Goal: Task Accomplishment & Management: Use online tool/utility

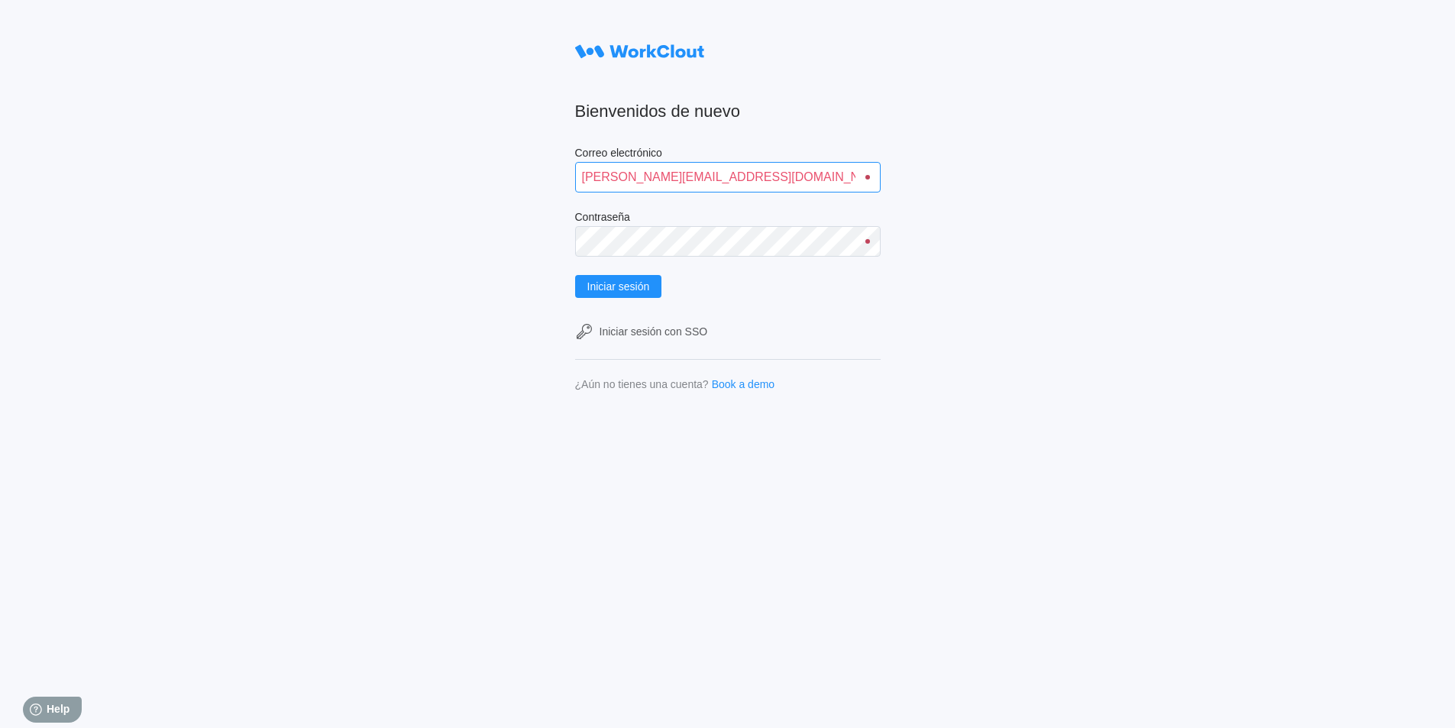
click at [760, 186] on input "alfonso.moruno@mailinator.com" at bounding box center [727, 177] width 305 height 31
type input "david.vargas@mailinator.com"
click at [1181, 400] on div "Bienvenidos de nuevo Correo electrónico david.vargas@mailinator.com Contraseña …" at bounding box center [727, 364] width 1455 height 728
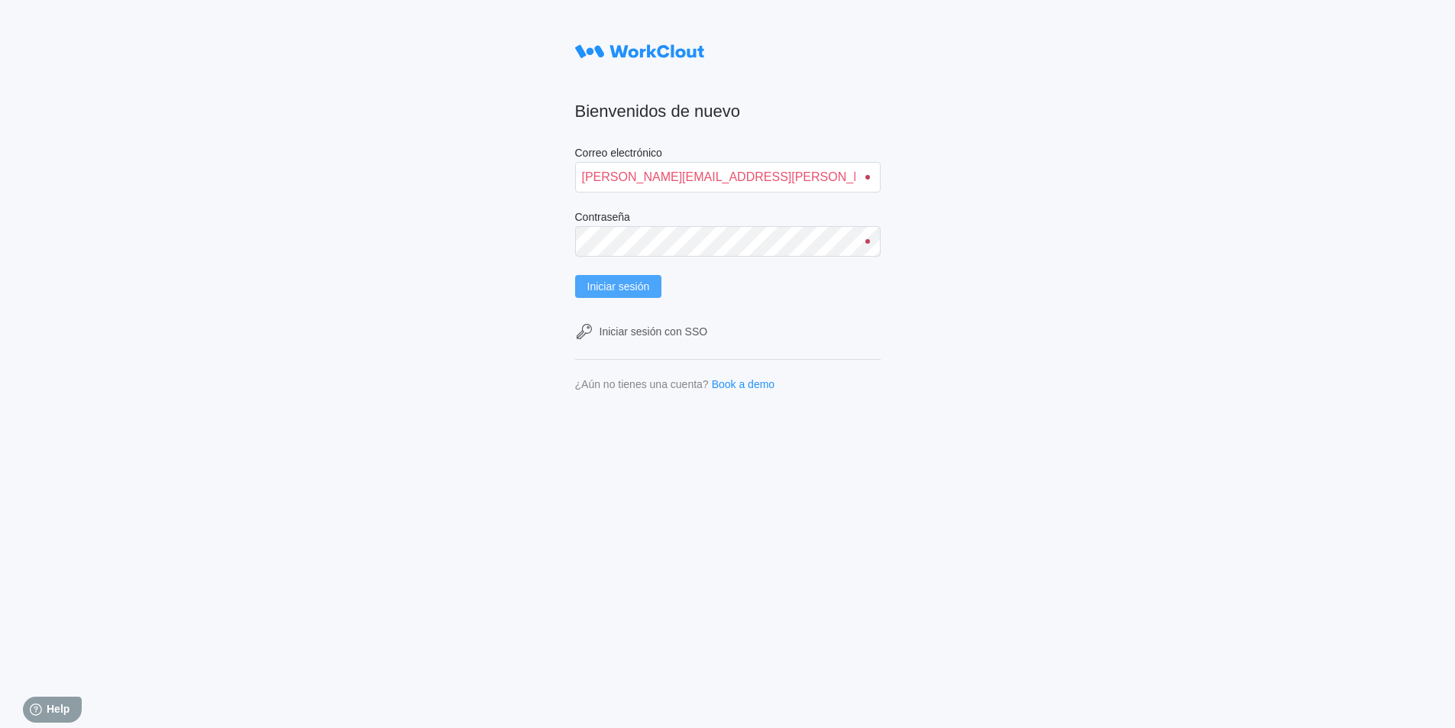
click at [638, 291] on span "Iniciar sesión" at bounding box center [618, 286] width 63 height 11
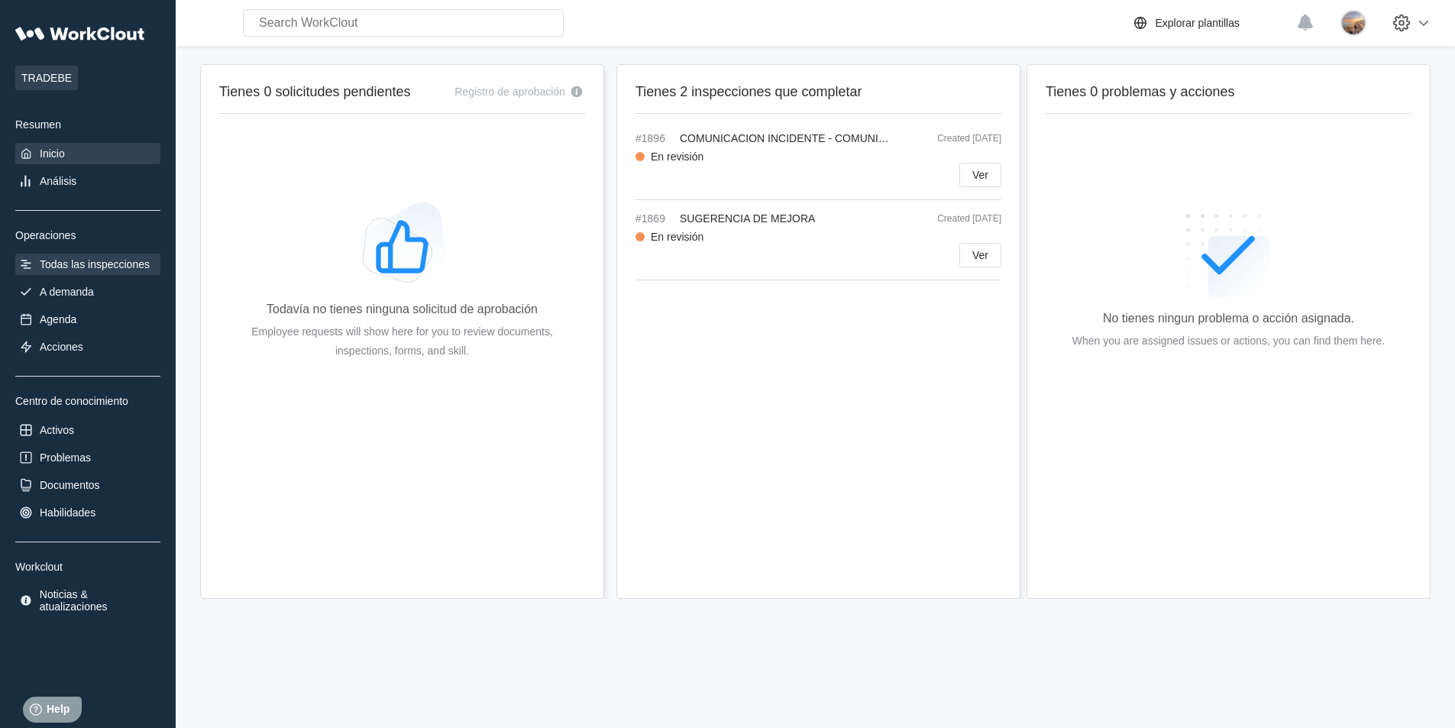
click at [45, 274] on div "Todas las inspecciones" at bounding box center [87, 264] width 145 height 21
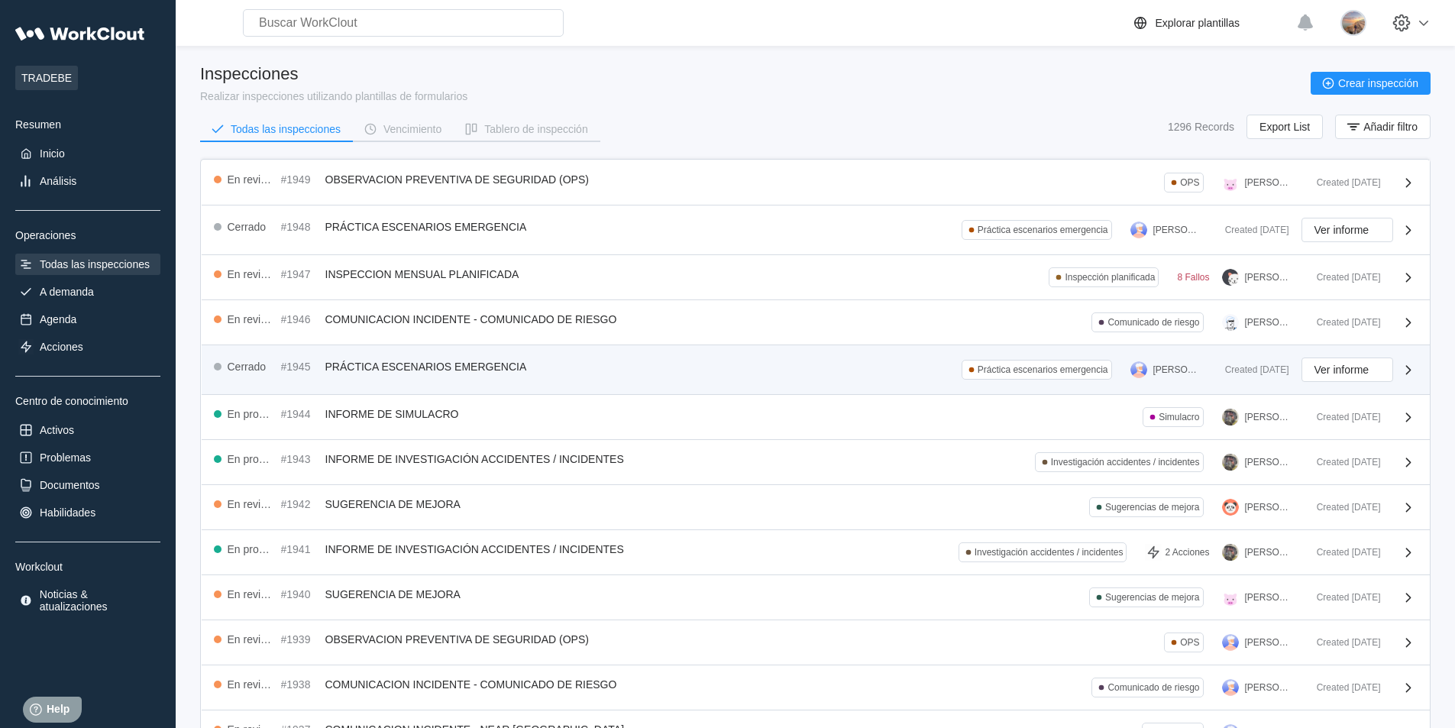
click at [503, 371] on span "PRÁCTICA ESCENARIOS EMERGENCIA" at bounding box center [426, 366] width 202 height 12
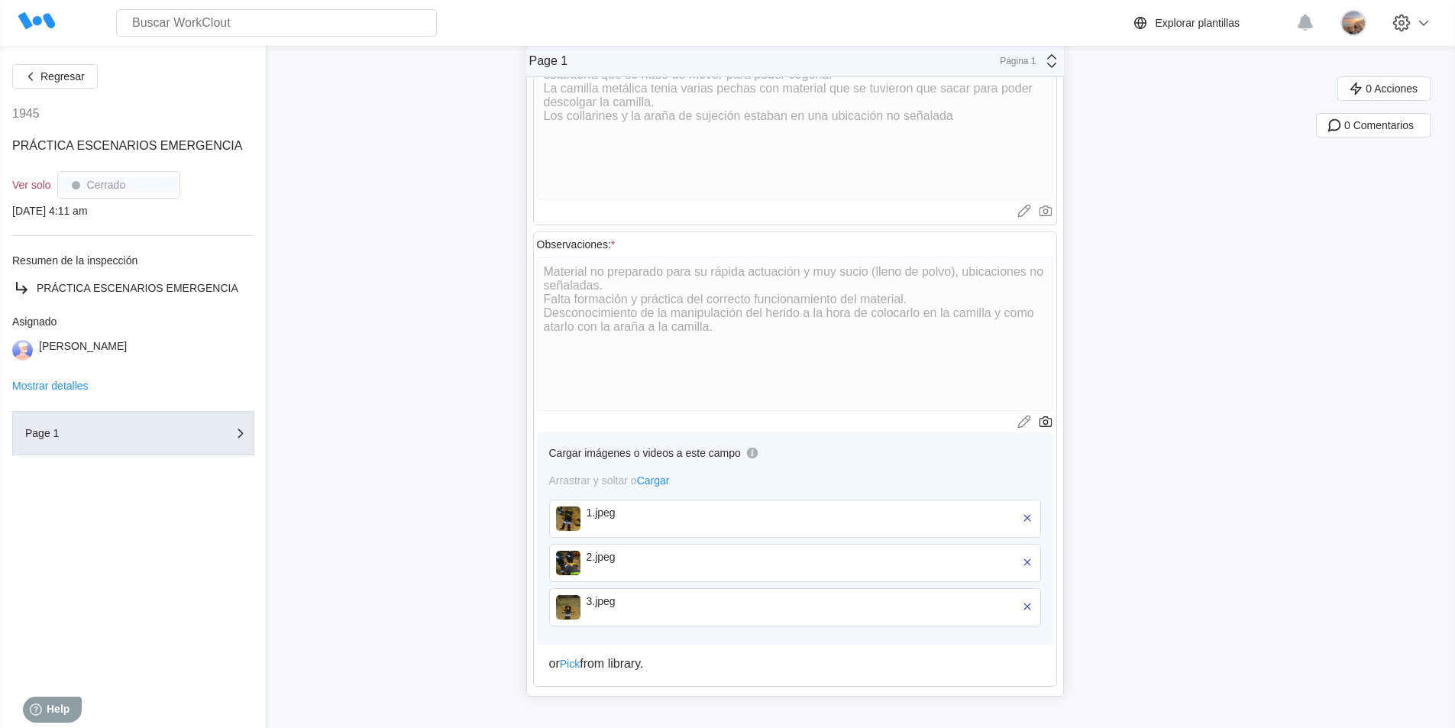
scroll to position [766, 0]
click at [611, 519] on div "1.jpeg" at bounding box center [675, 516] width 176 height 24
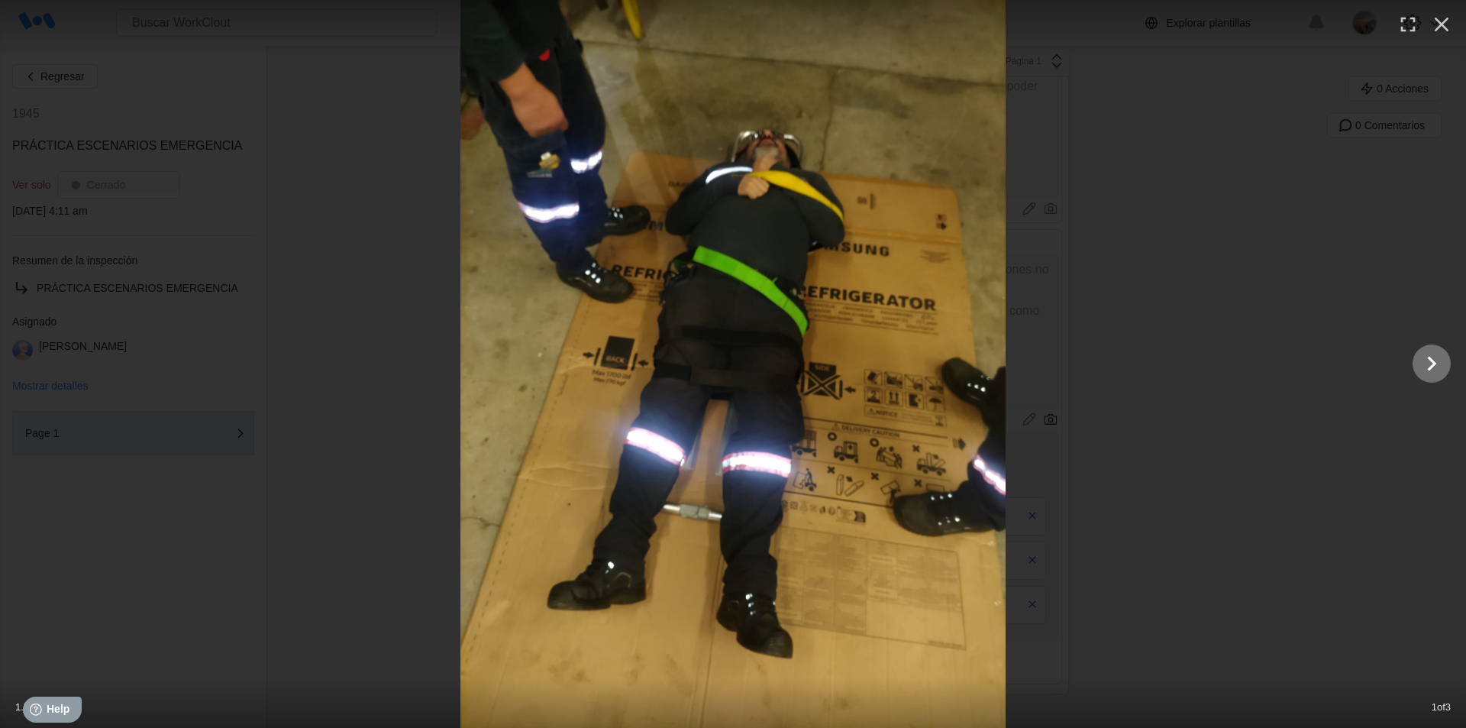
click at [1435, 364] on icon "Show slide 2 of 3" at bounding box center [1432, 364] width 9 height 15
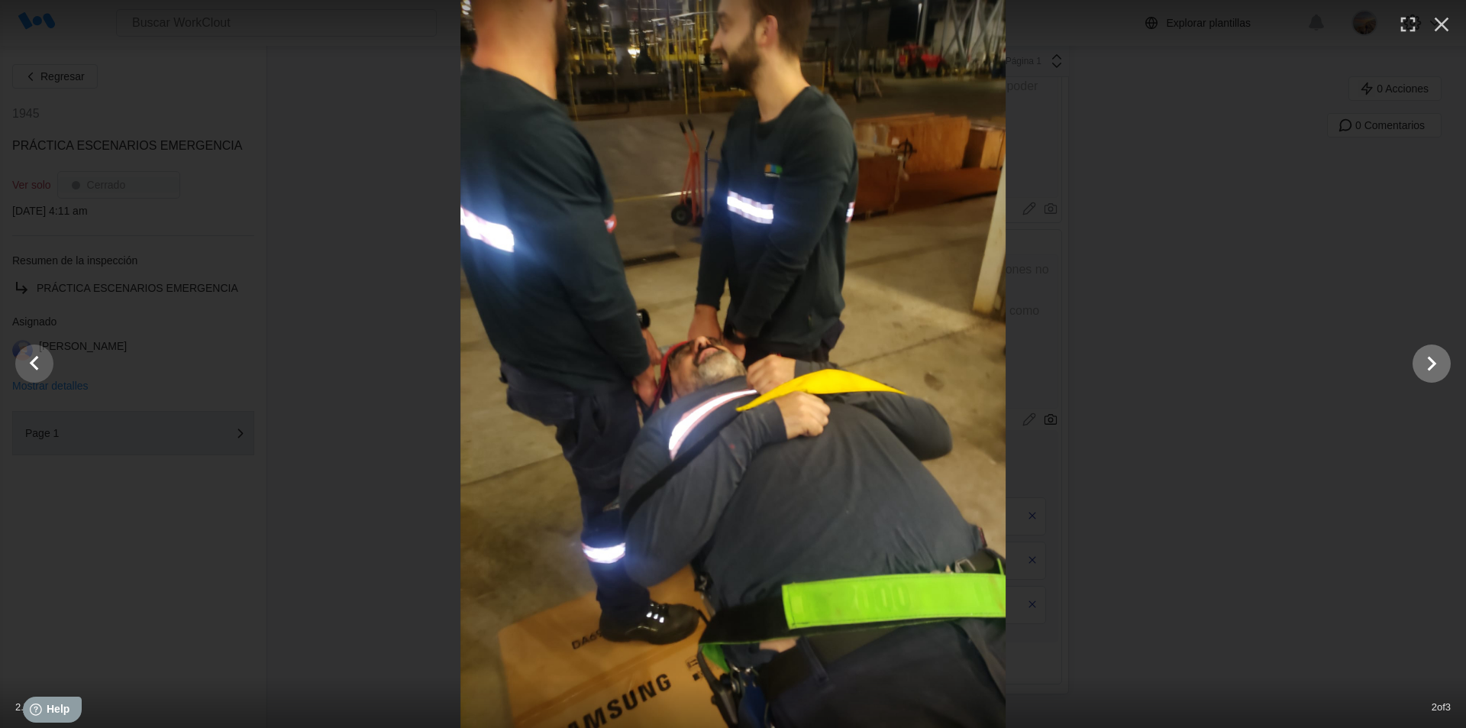
click at [1435, 364] on icon "Show slide 3 of 3" at bounding box center [1432, 364] width 9 height 15
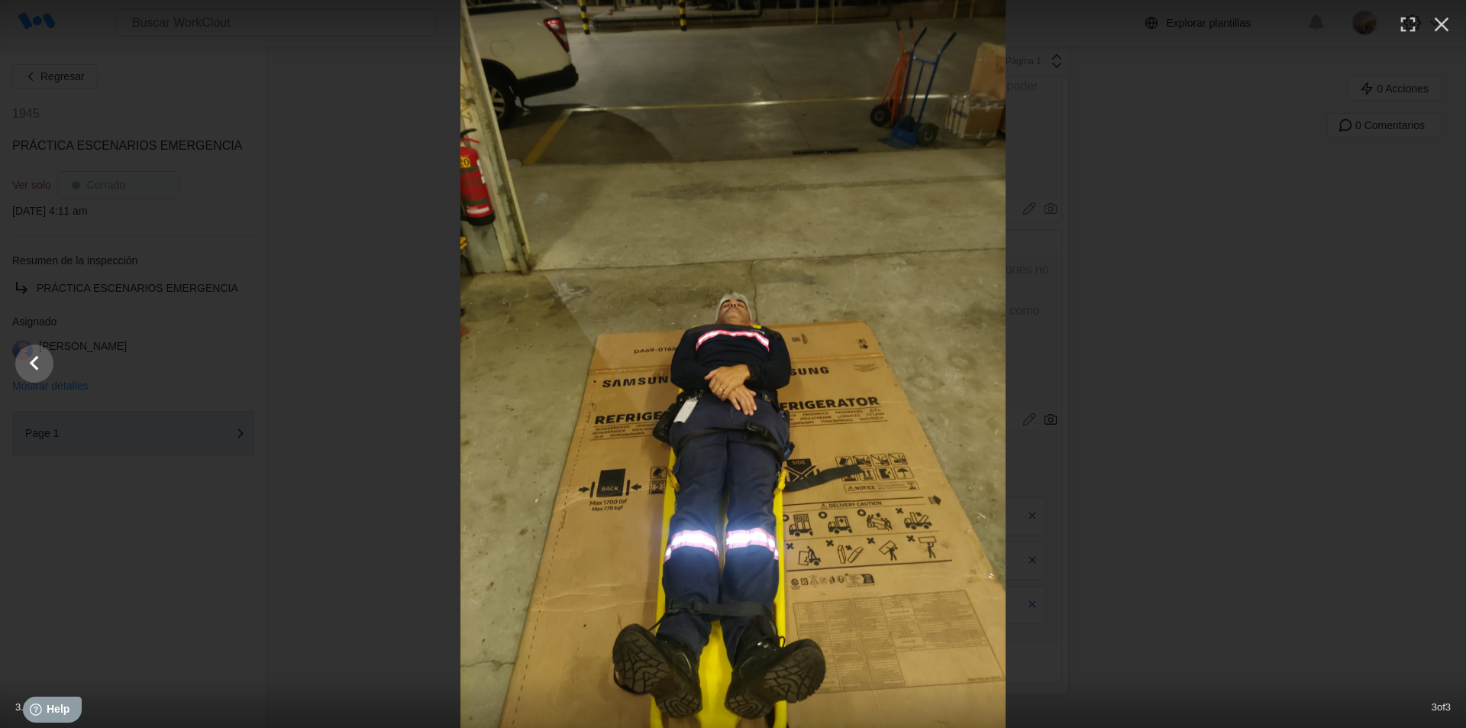
click at [1430, 367] on div at bounding box center [733, 364] width 1466 height 728
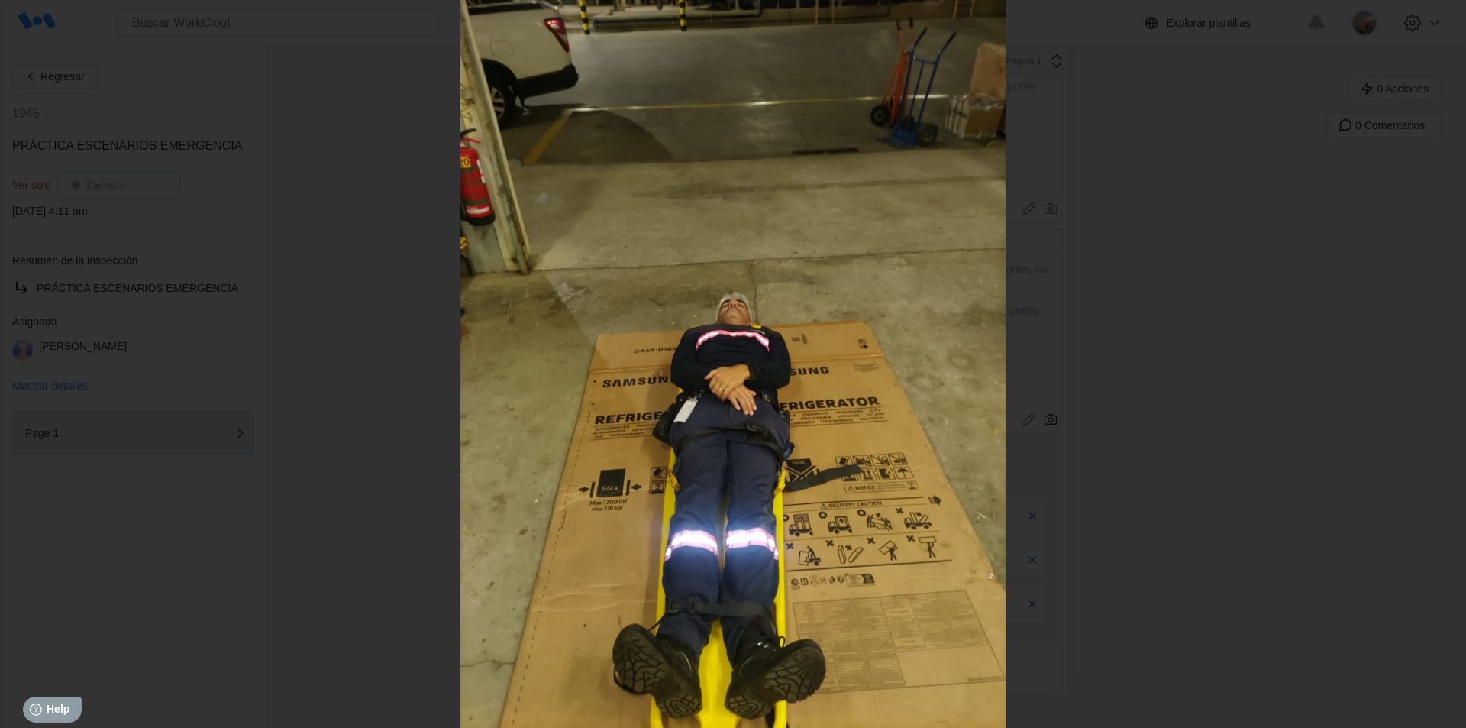
click at [42, 363] on icon "Show slide 2 of 3" at bounding box center [34, 363] width 29 height 37
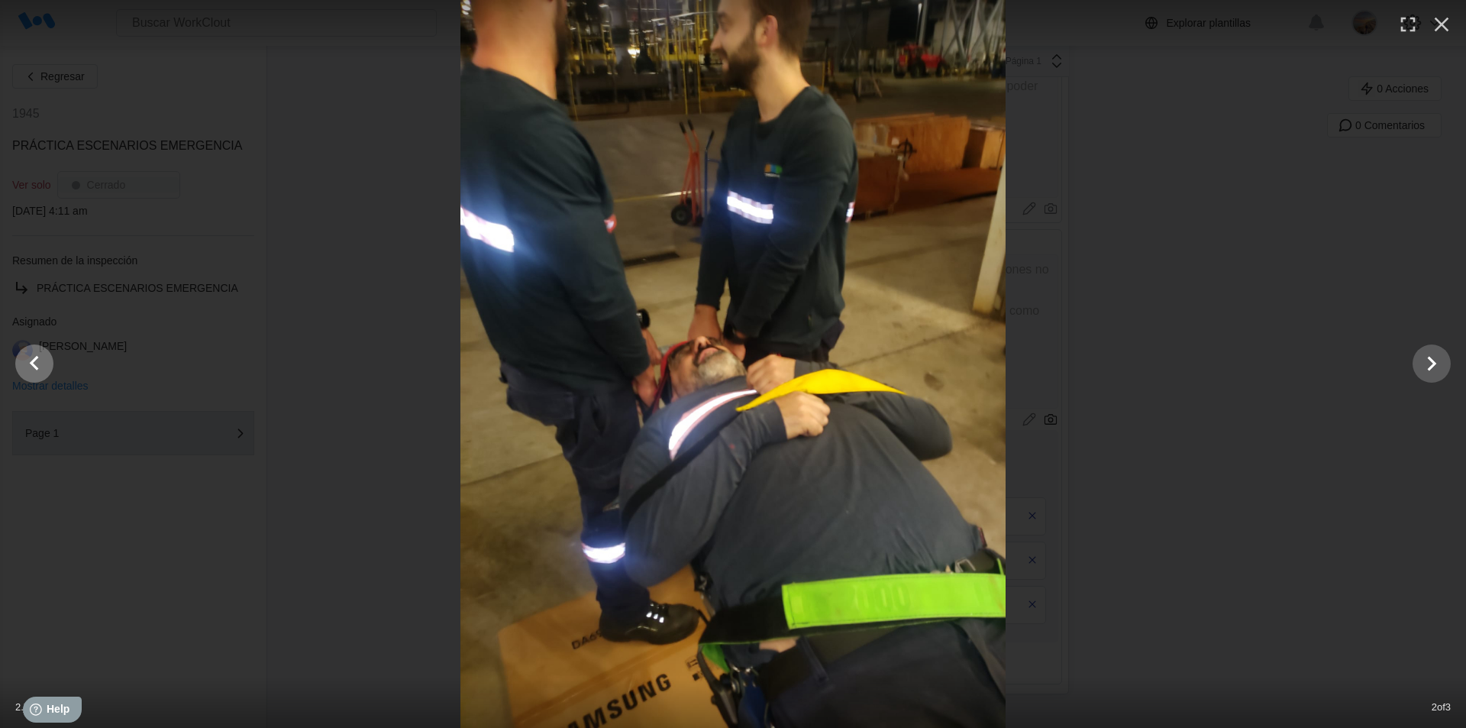
click at [42, 363] on icon "Show slide 1 of 3" at bounding box center [34, 363] width 29 height 37
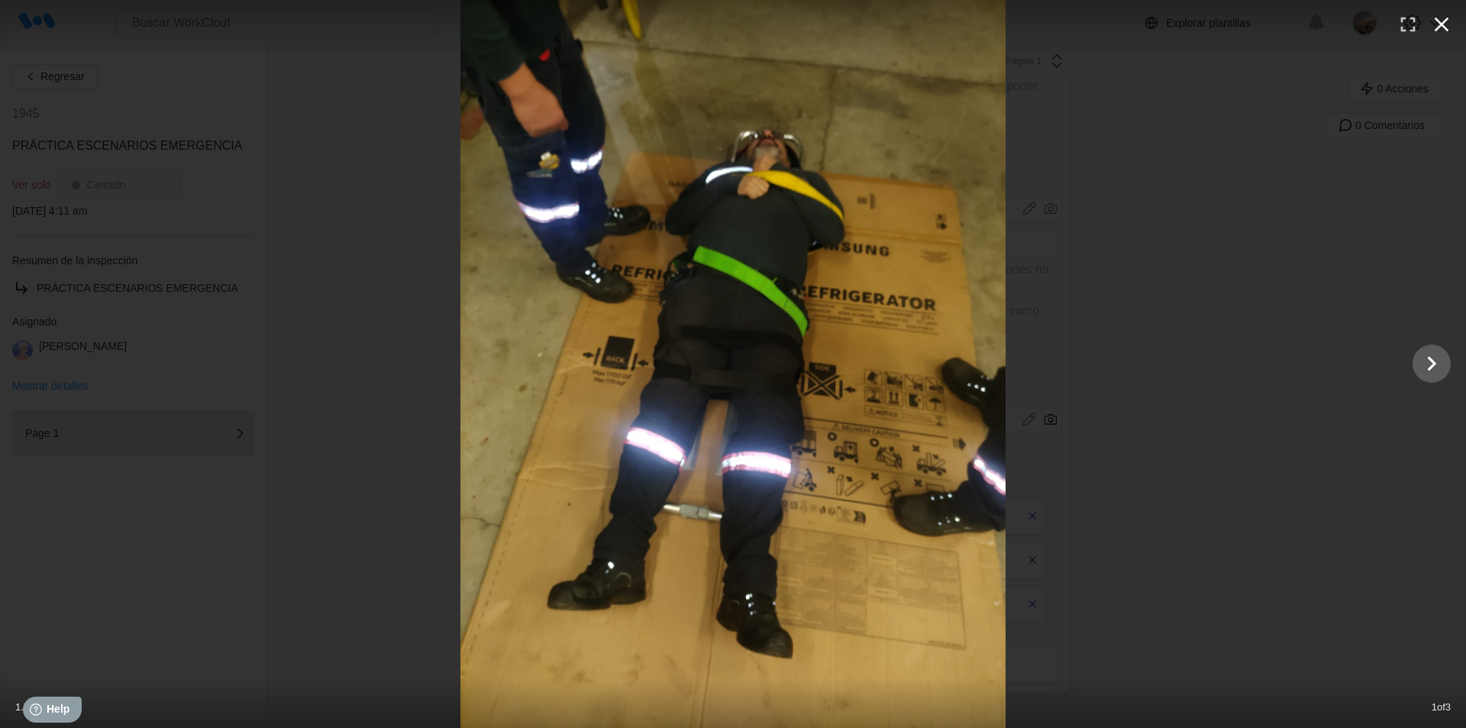
click at [1438, 24] on icon "button" at bounding box center [1442, 24] width 24 height 24
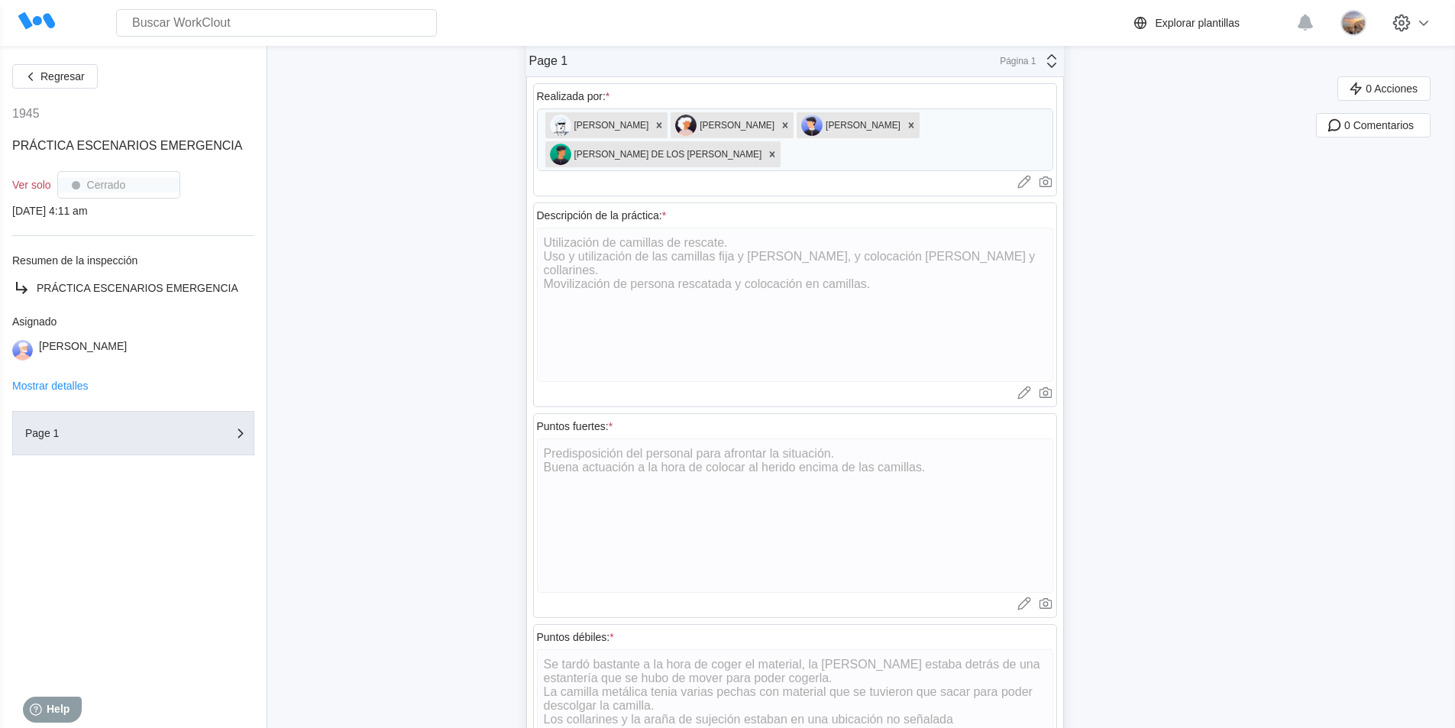
scroll to position [0, 0]
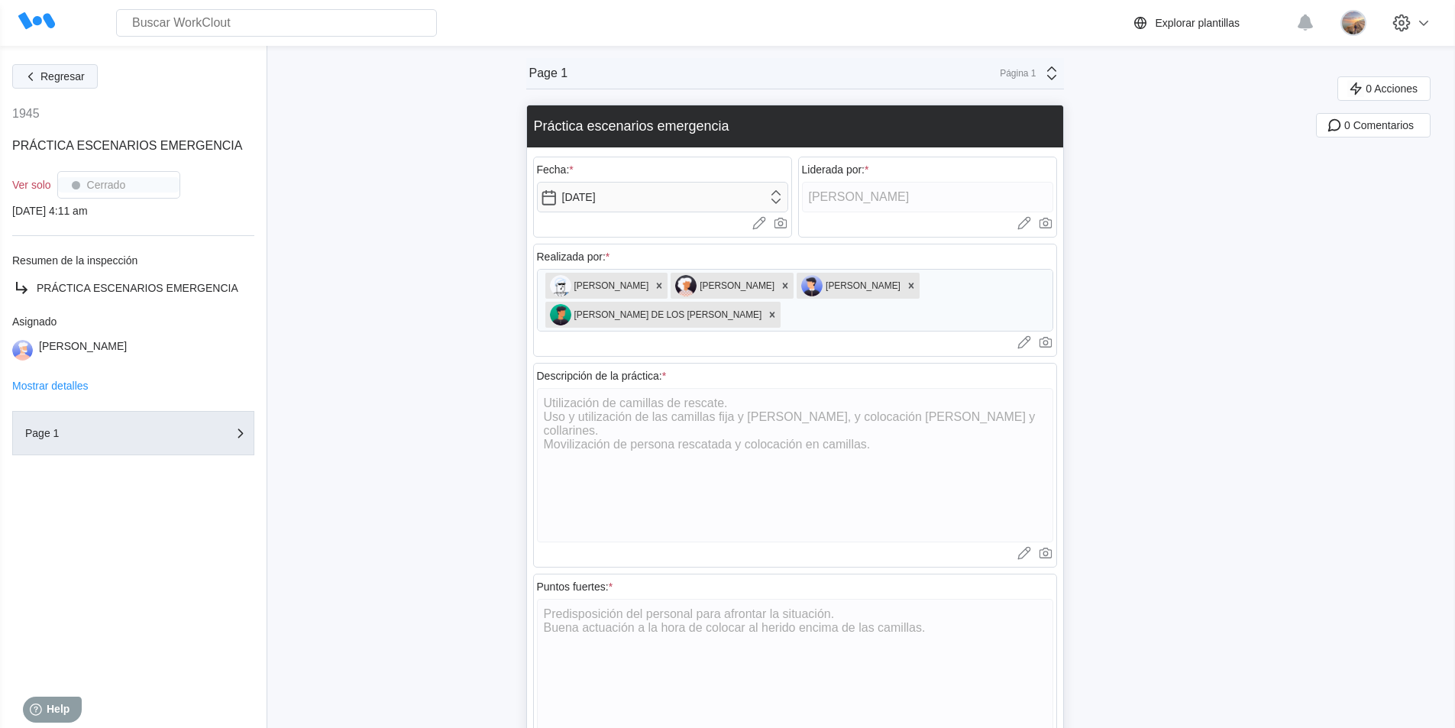
click at [23, 78] on icon "button" at bounding box center [30, 76] width 17 height 17
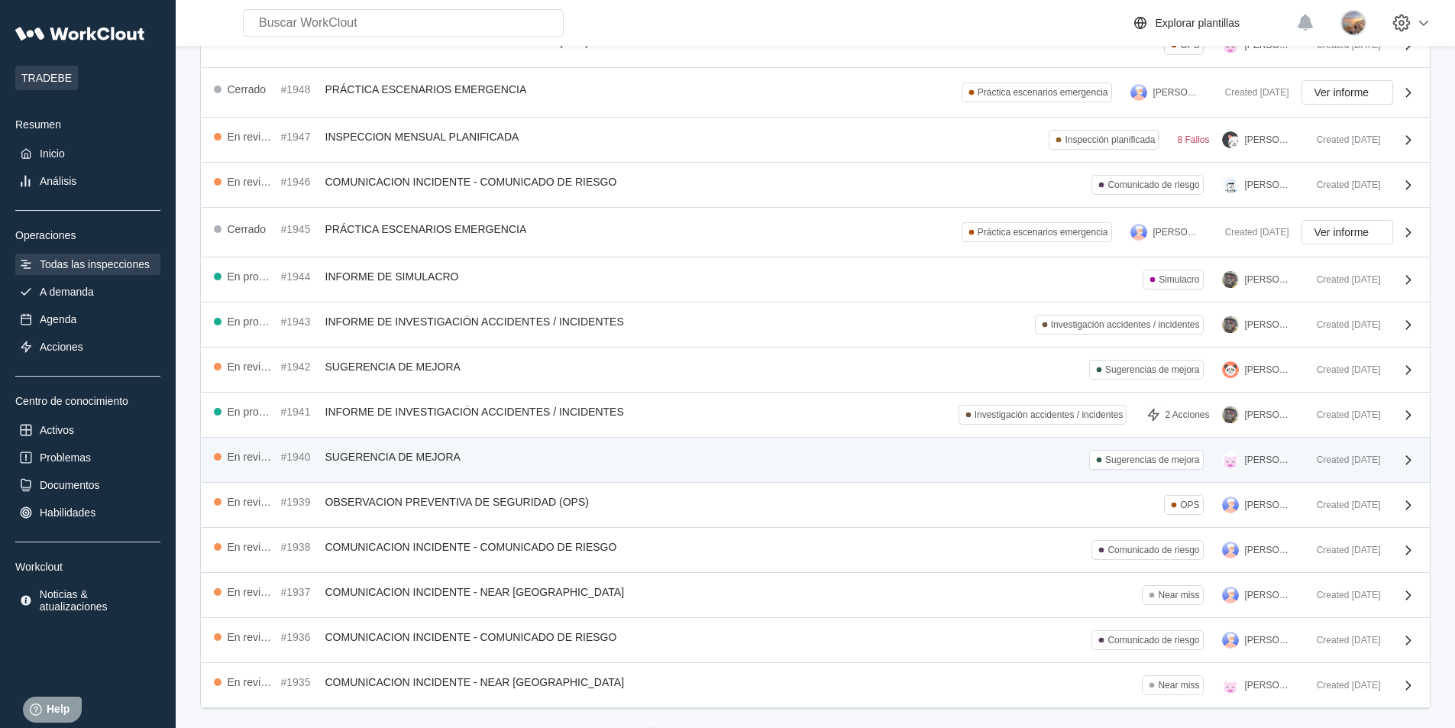
scroll to position [114, 0]
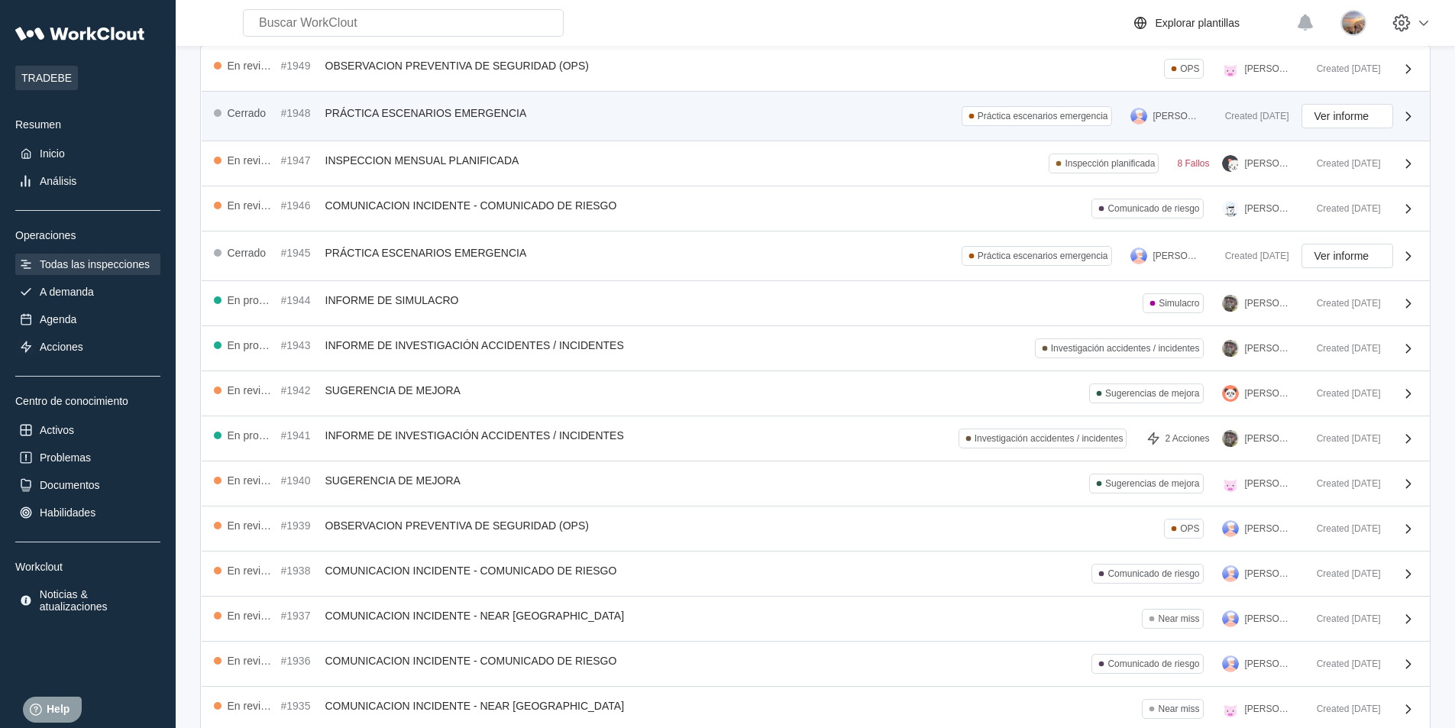
click at [422, 114] on span "PRÁCTICA ESCENARIOS EMERGENCIA" at bounding box center [426, 113] width 202 height 12
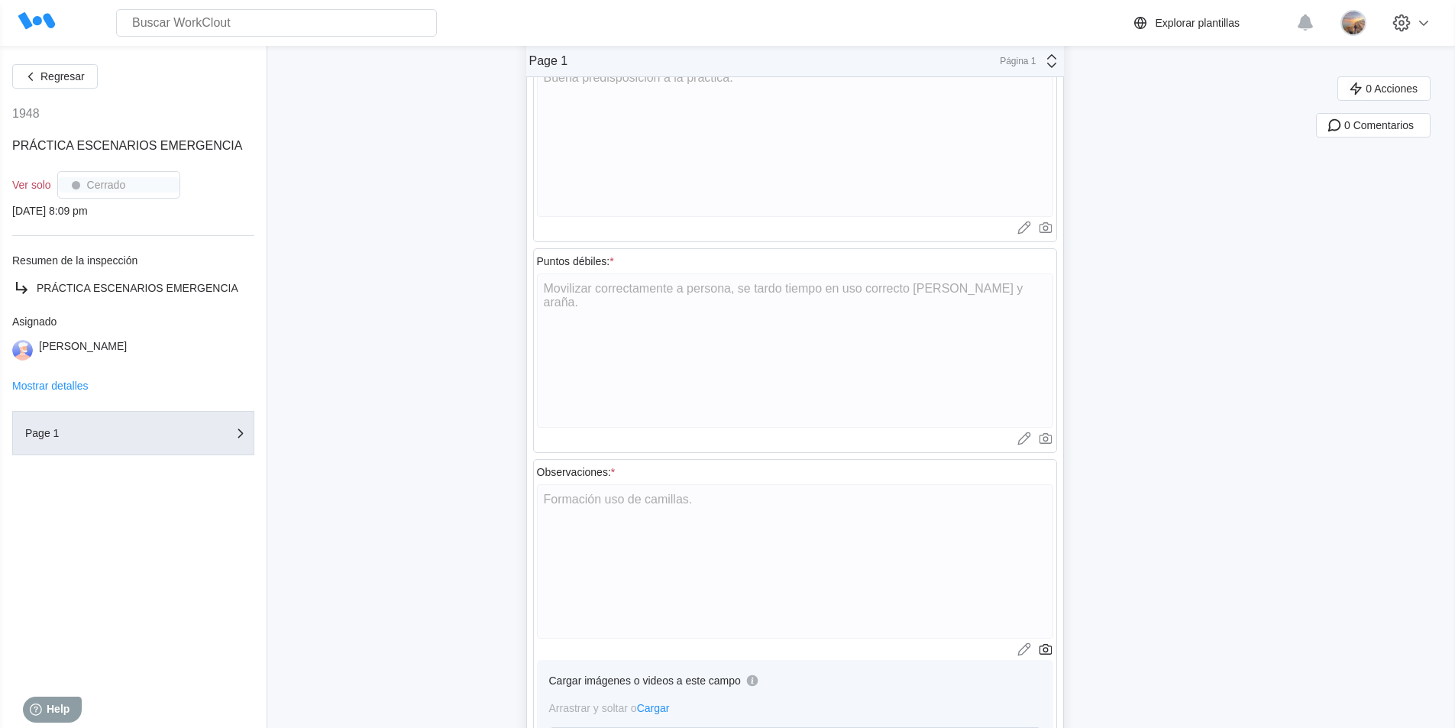
scroll to position [810, 0]
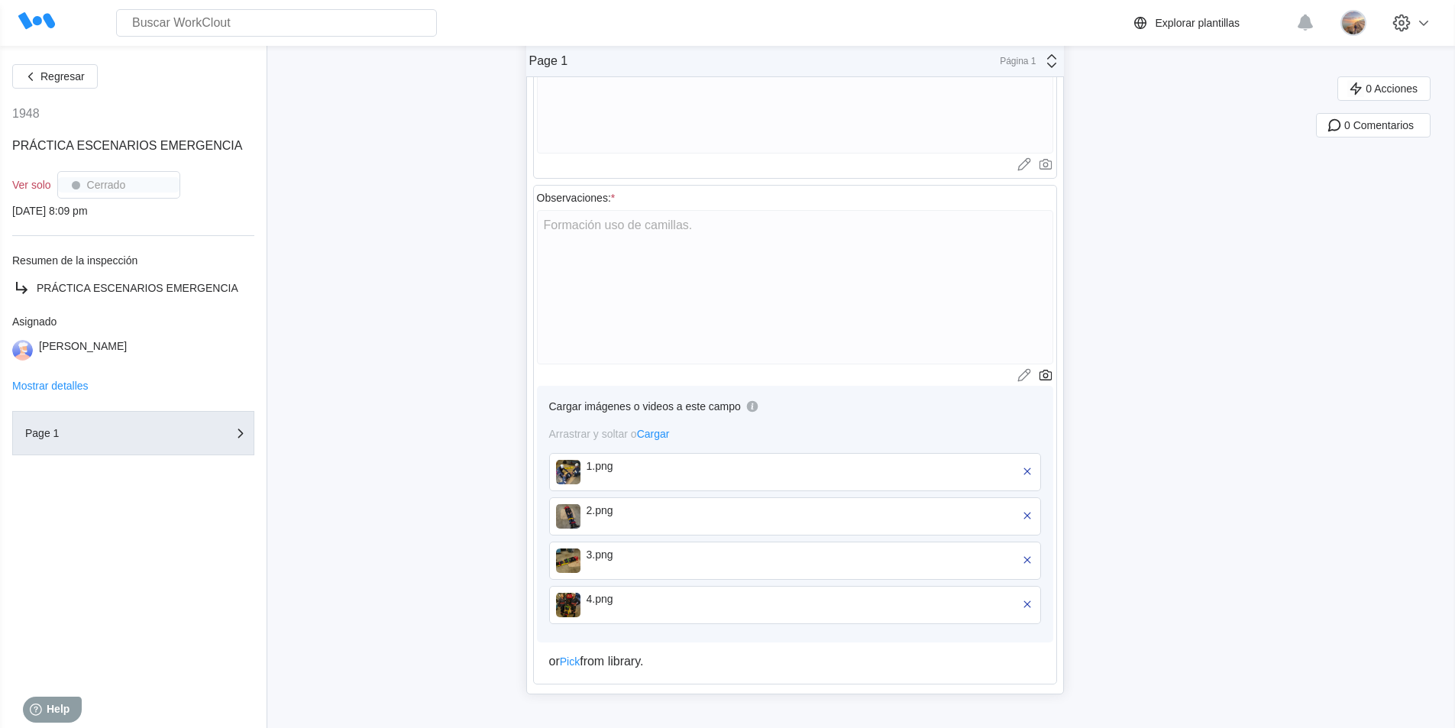
click at [614, 467] on div "1.png" at bounding box center [675, 466] width 176 height 12
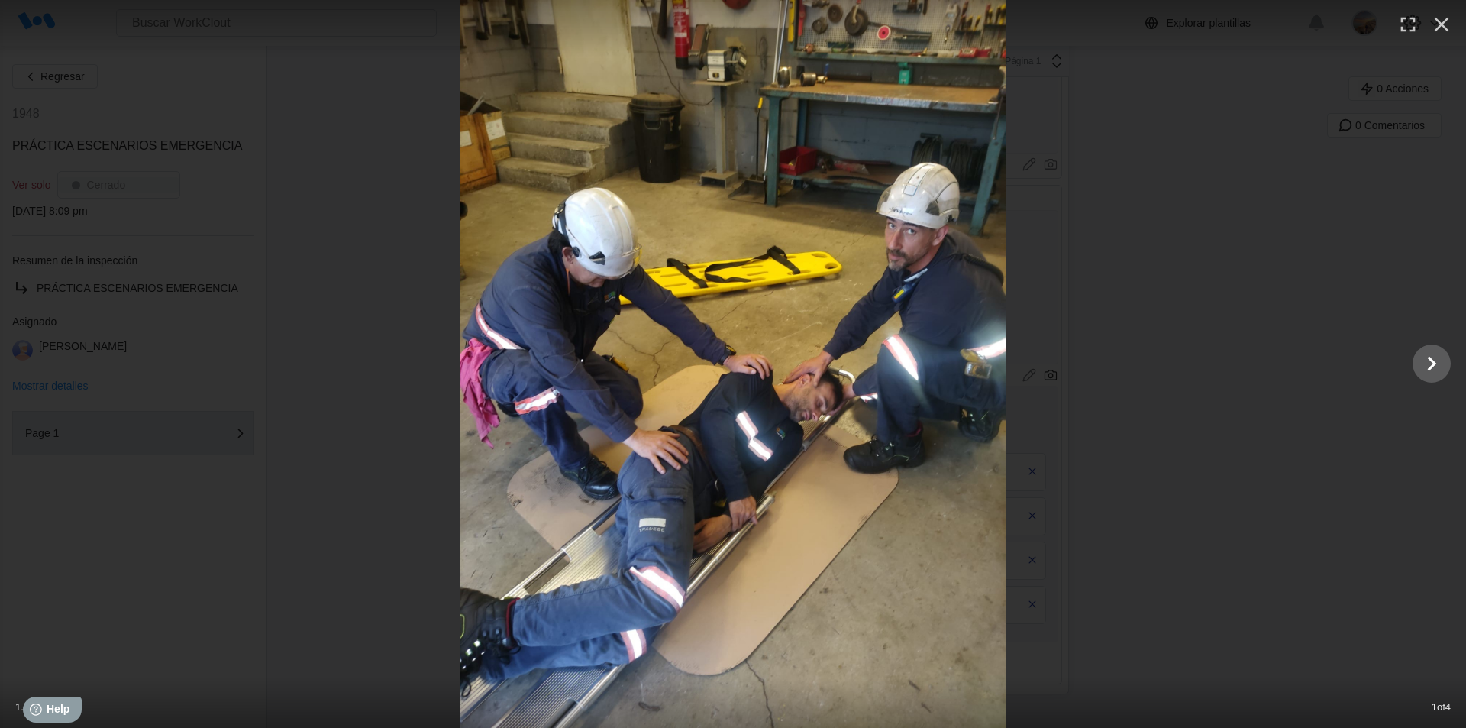
click at [614, 467] on img at bounding box center [734, 364] width 546 height 728
click at [1426, 357] on icon "Show slide 2 of 4" at bounding box center [1431, 363] width 29 height 37
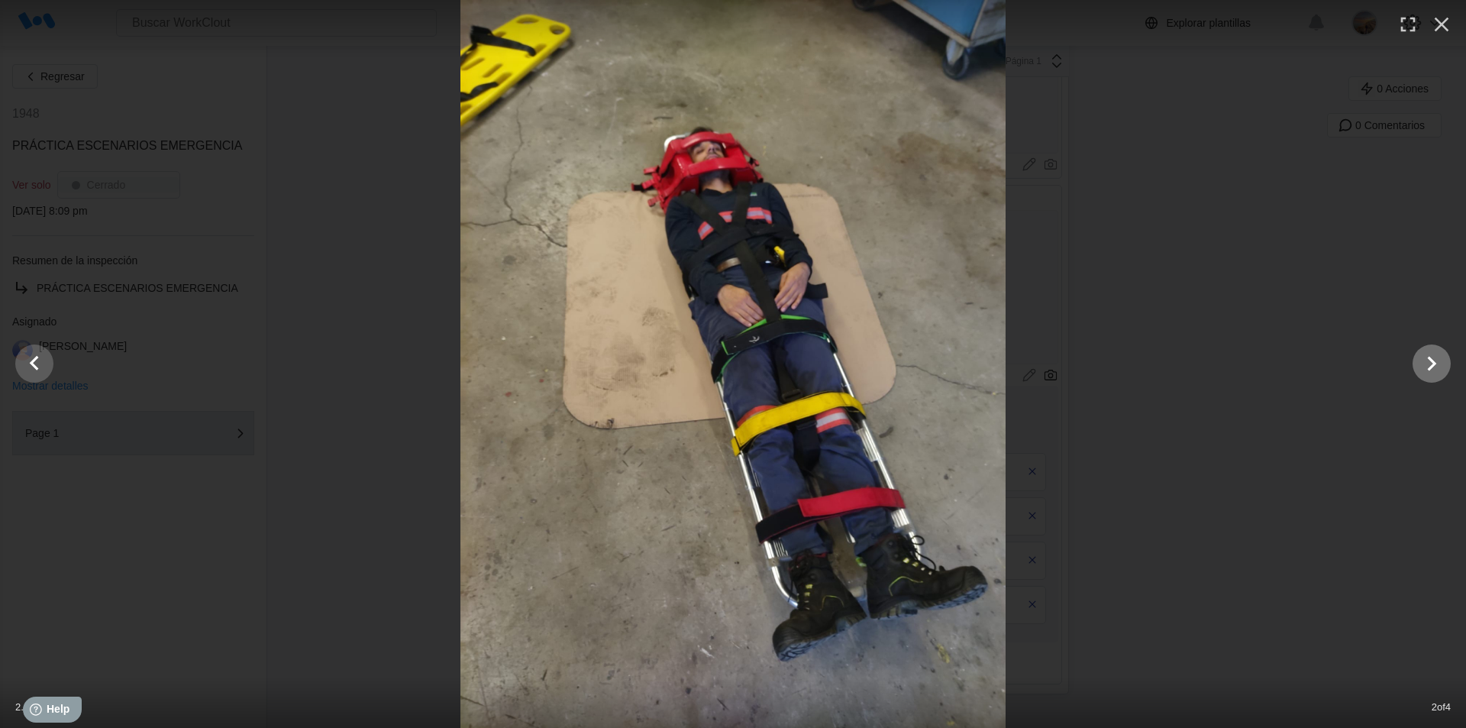
click at [1436, 371] on icon "Show slide 3 of 4" at bounding box center [1431, 363] width 29 height 37
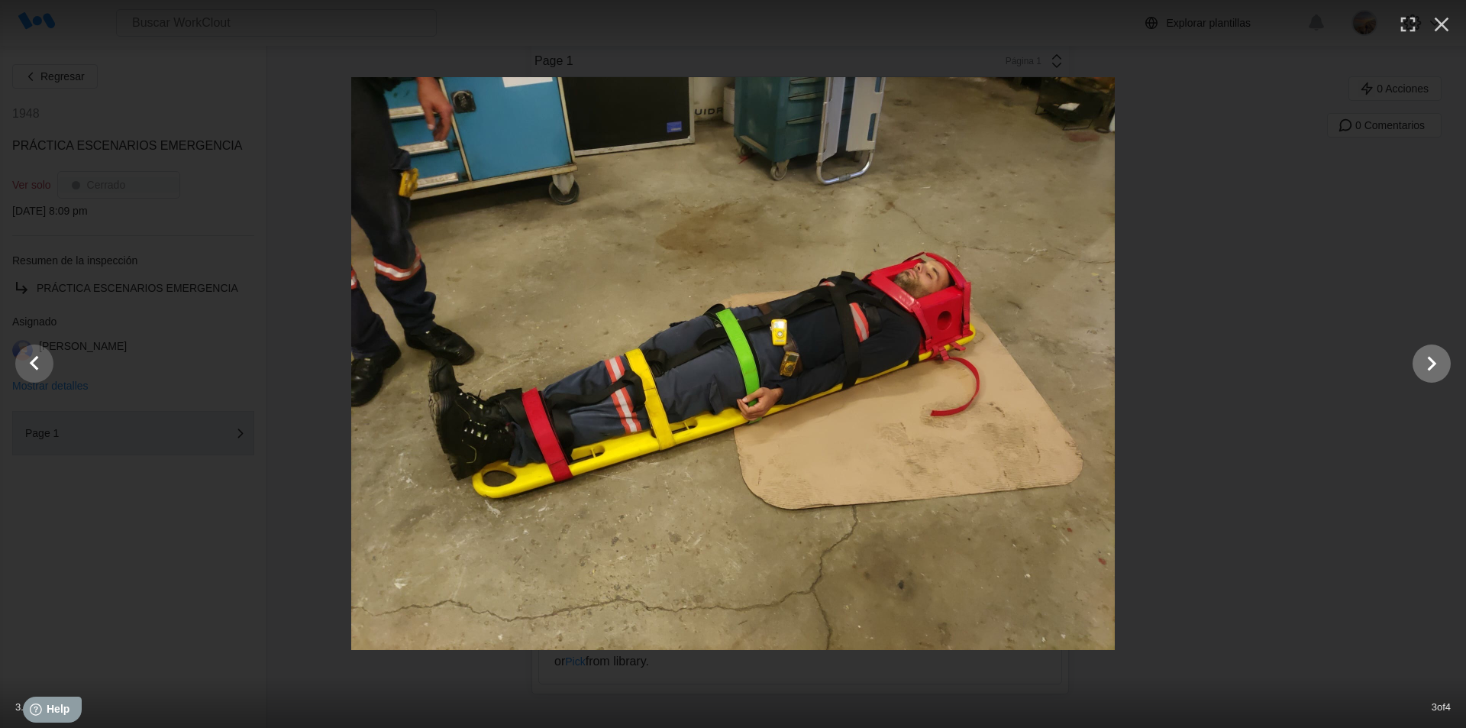
click at [1433, 361] on icon "Show slide 4 of 4" at bounding box center [1432, 364] width 9 height 15
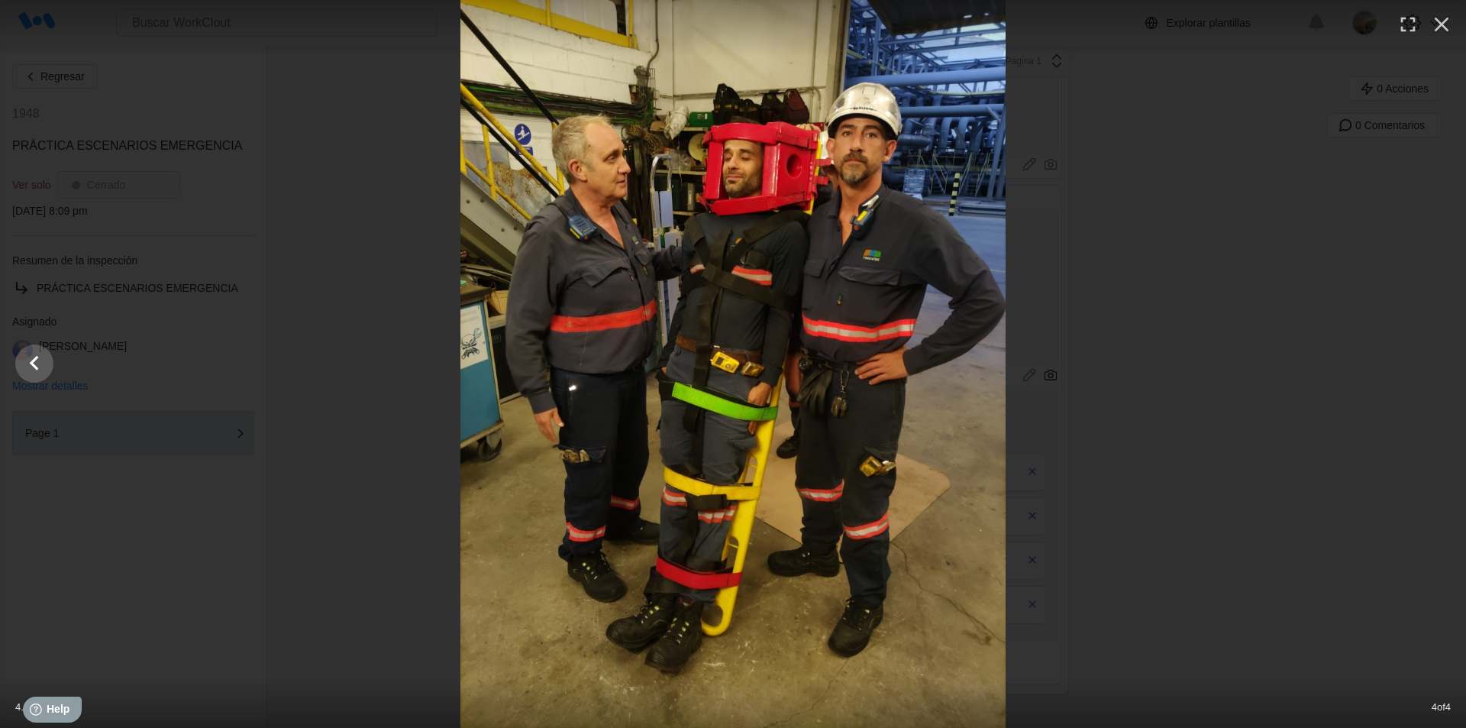
click at [1433, 361] on div at bounding box center [733, 364] width 1466 height 728
click at [1443, 18] on icon "button" at bounding box center [1442, 24] width 24 height 24
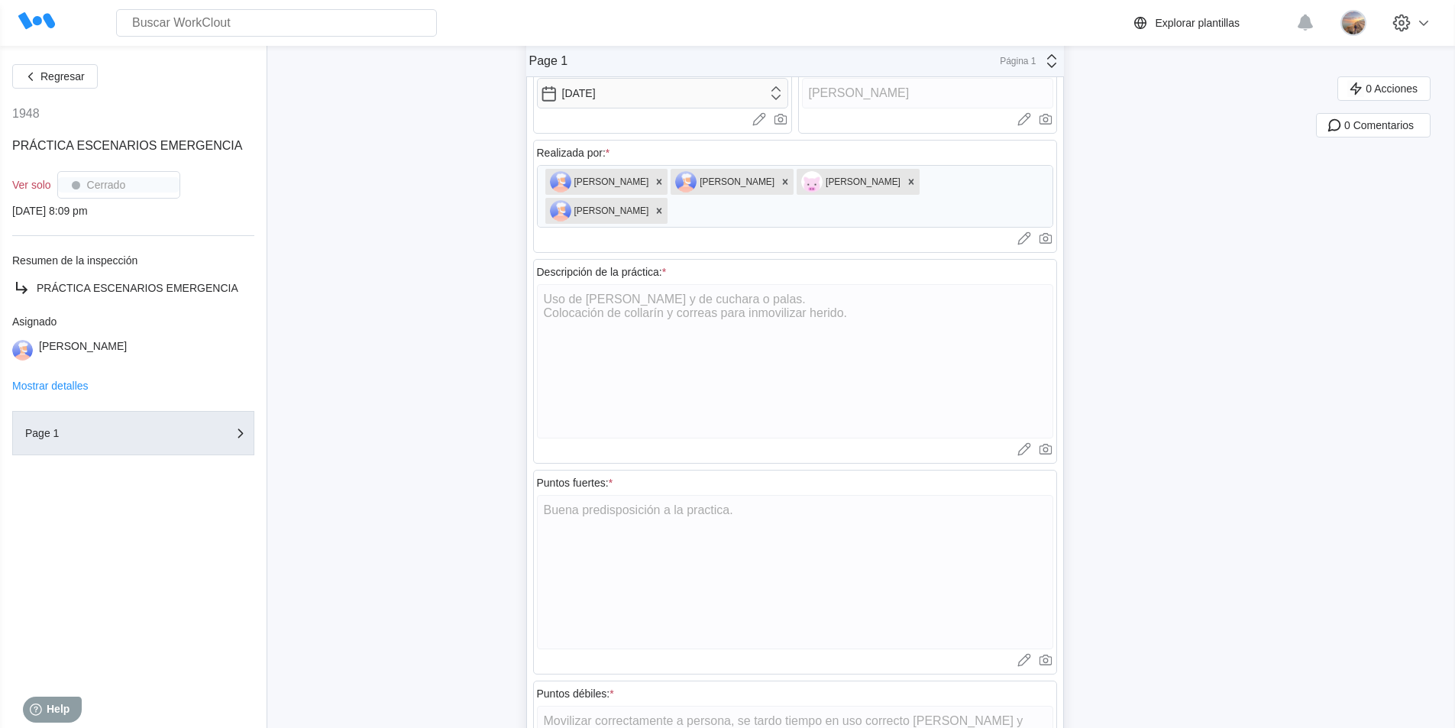
scroll to position [0, 0]
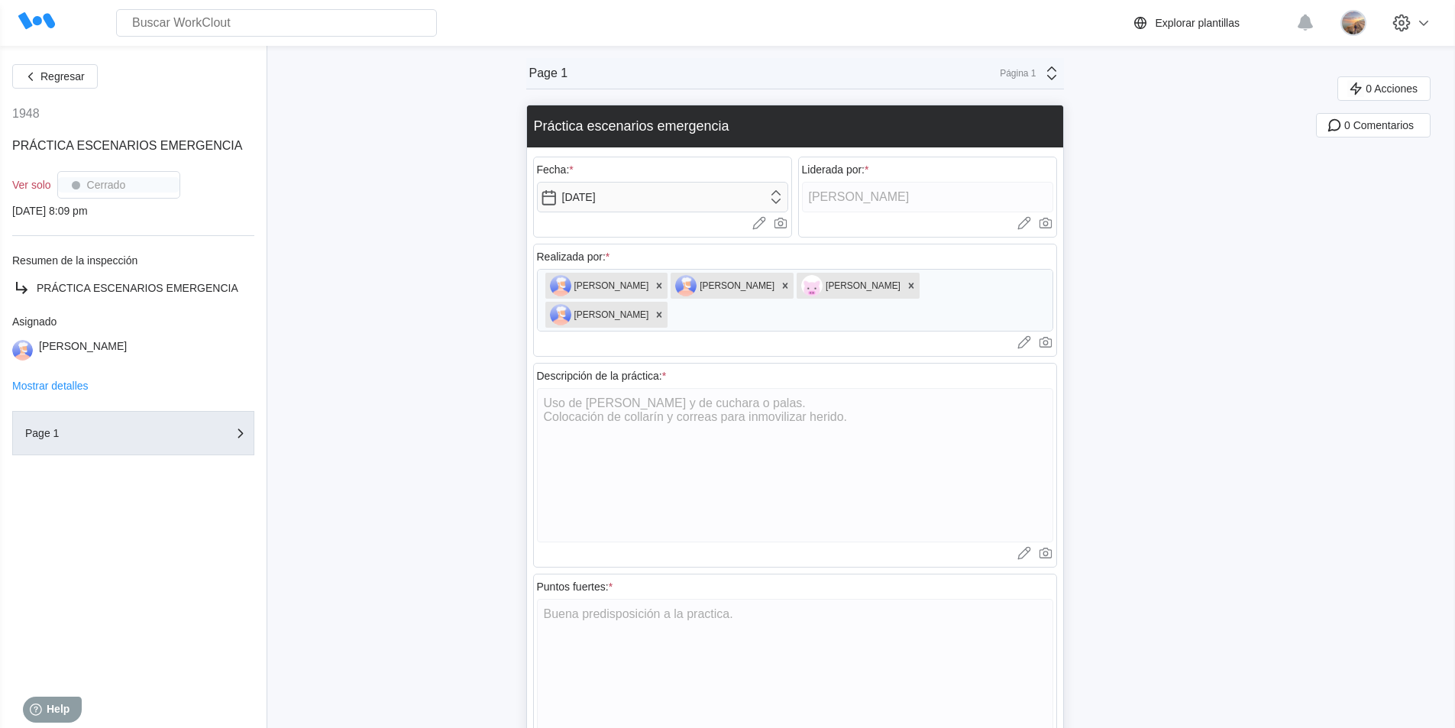
click at [46, 66] on button "Regresar" at bounding box center [55, 76] width 86 height 24
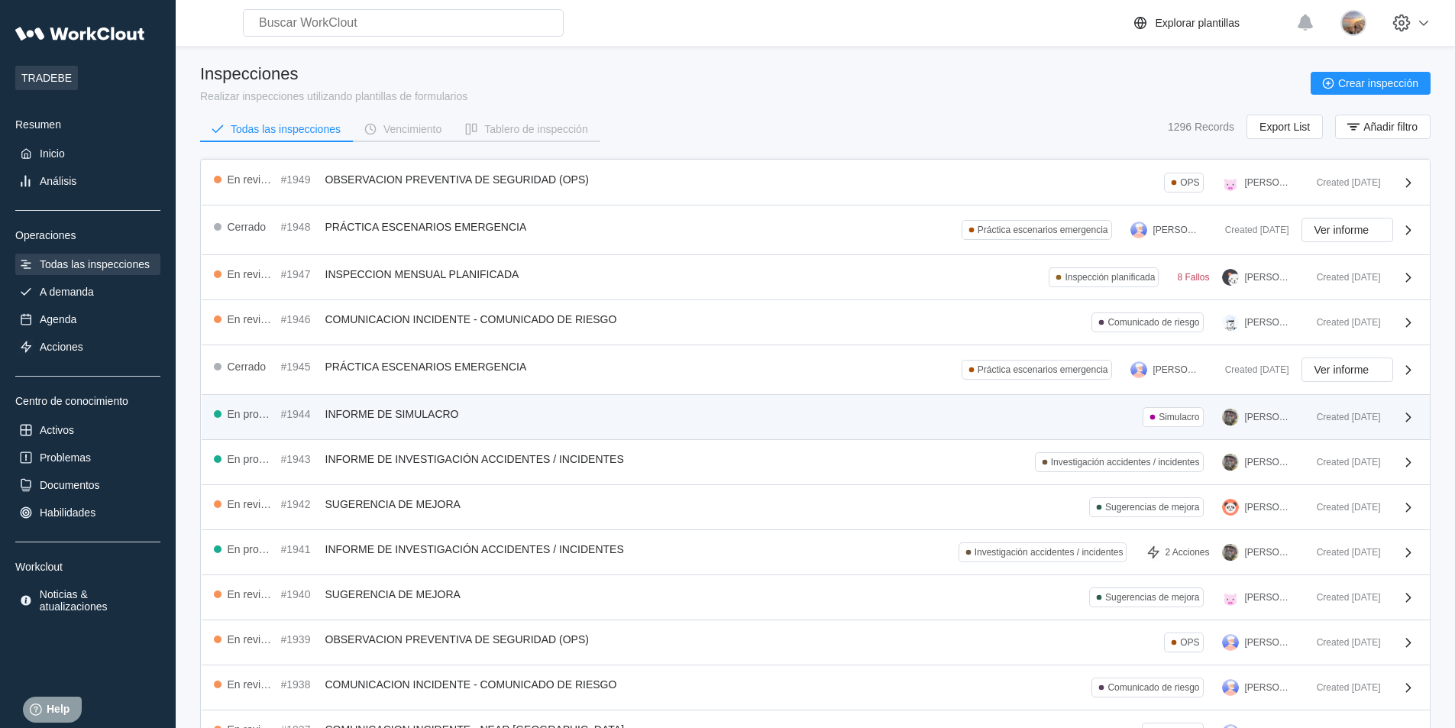
click at [648, 402] on div "En progreso #1944 INFORME DE SIMULACRO Simulacro DAVID BLANCO Created 10/02/25" at bounding box center [816, 417] width 1228 height 45
click at [648, 407] on div "En progreso #1944 INFORME DE SIMULACRO Simulacro DAVID BLANCO" at bounding box center [759, 417] width 1091 height 20
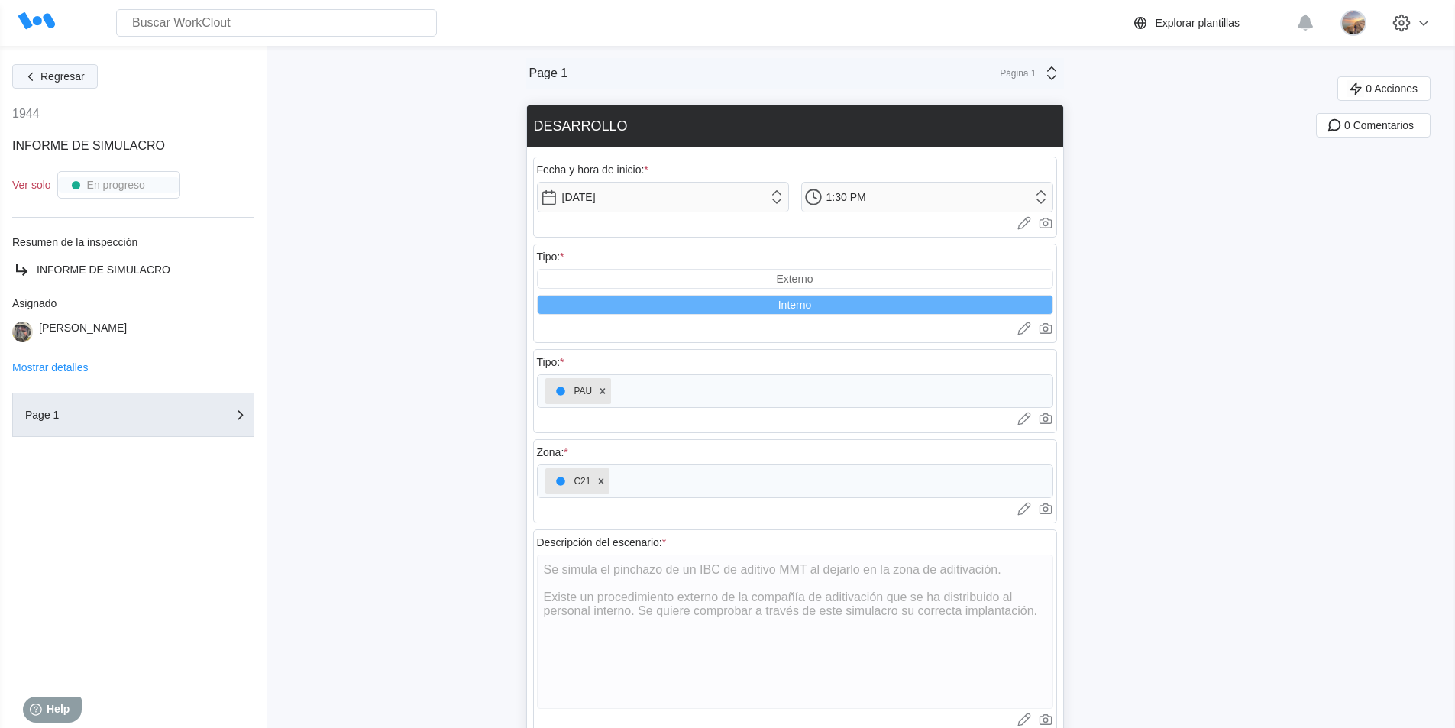
click at [57, 82] on span "Regresar" at bounding box center [62, 76] width 44 height 11
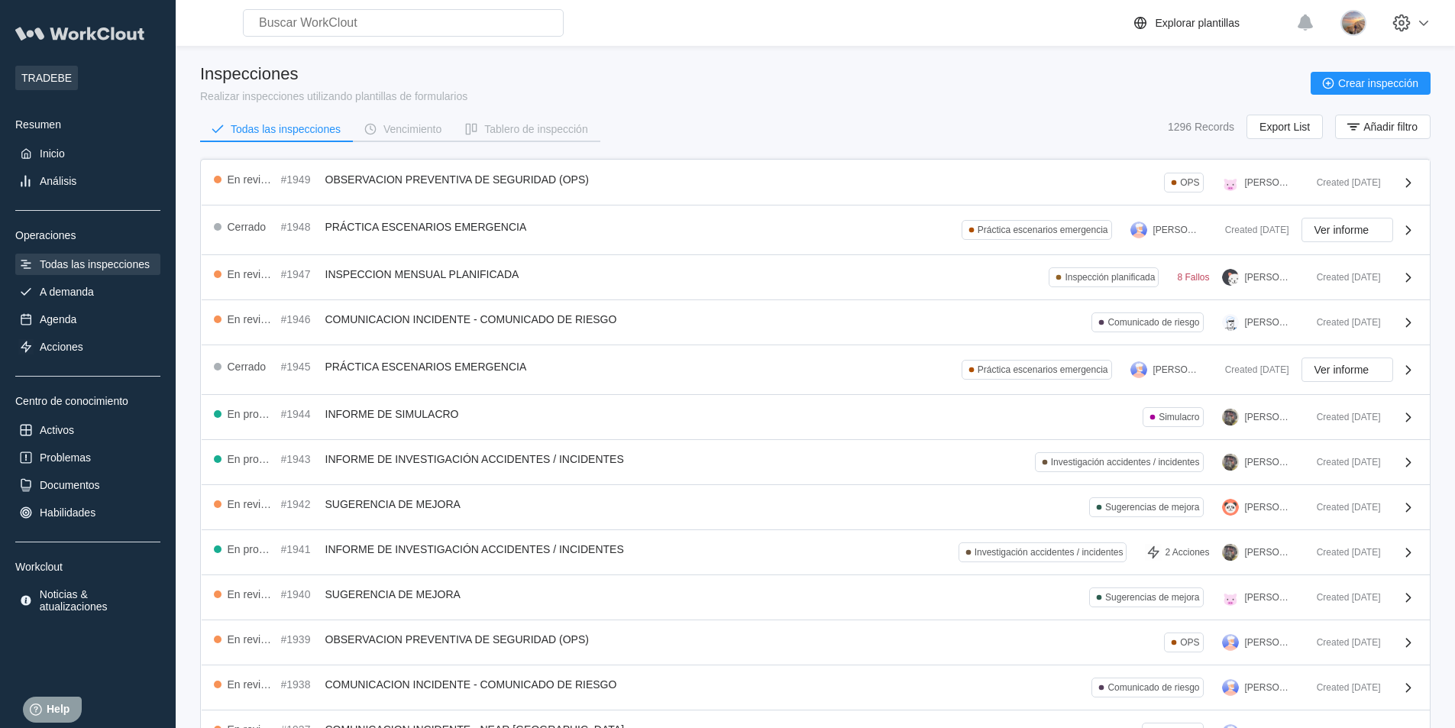
click at [87, 27] on icon at bounding box center [80, 34] width 130 height 32
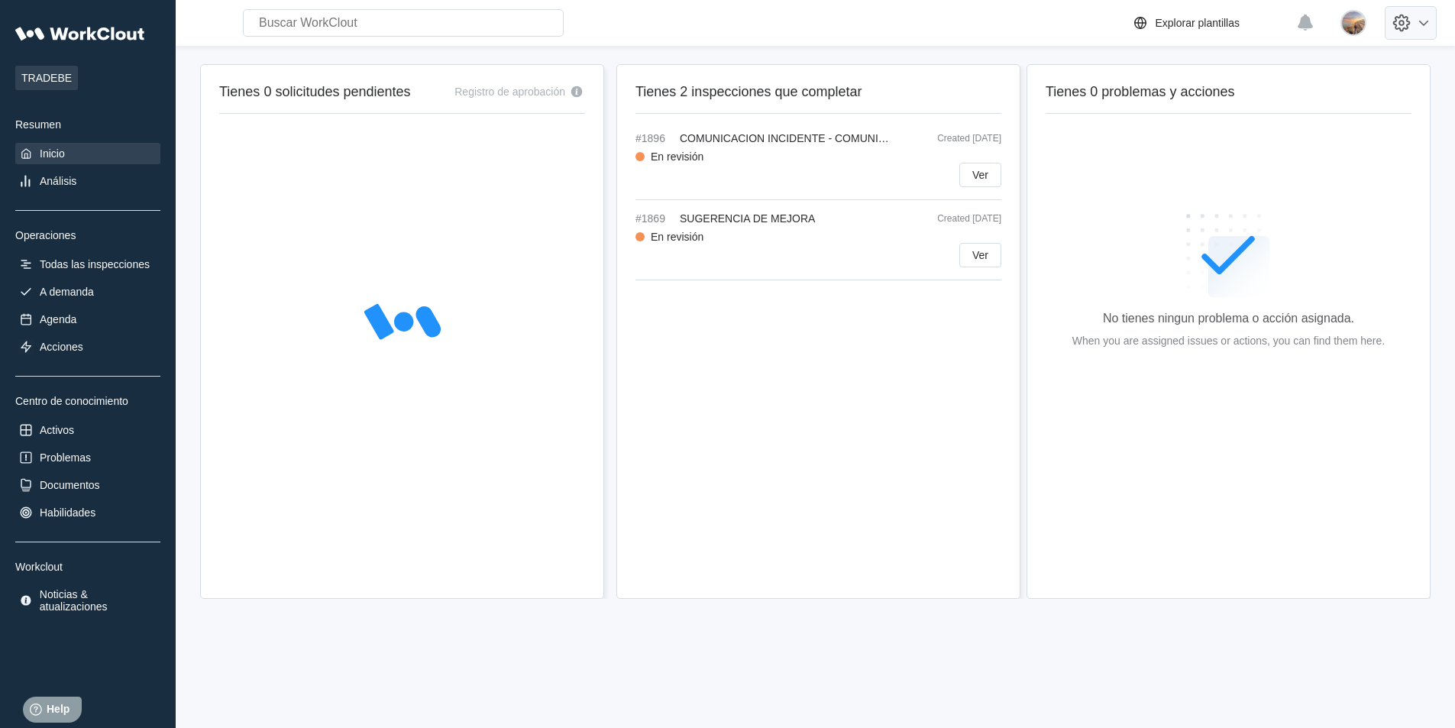
click at [1414, 27] on icon at bounding box center [1401, 23] width 26 height 26
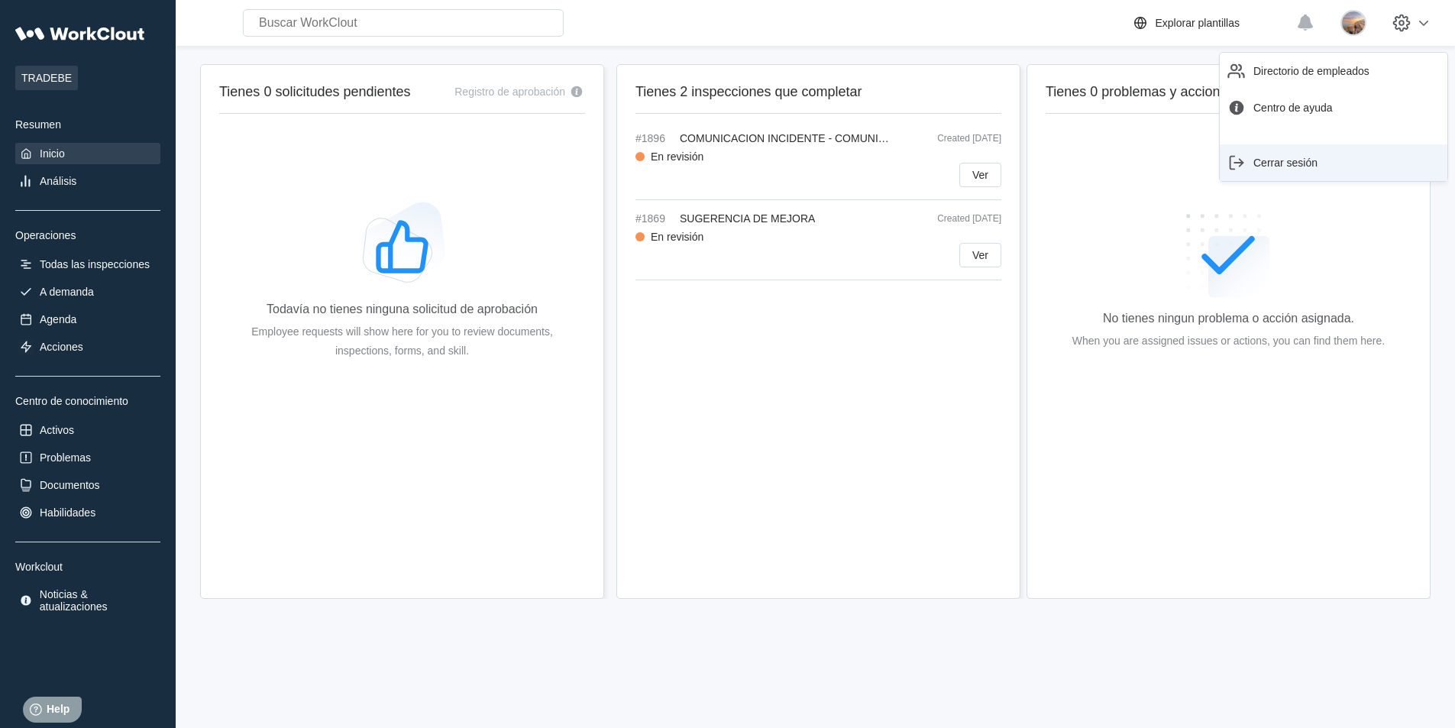
click at [1296, 167] on div "Cerrar sesión" at bounding box center [1285, 163] width 64 height 12
